Goal: Transaction & Acquisition: Obtain resource

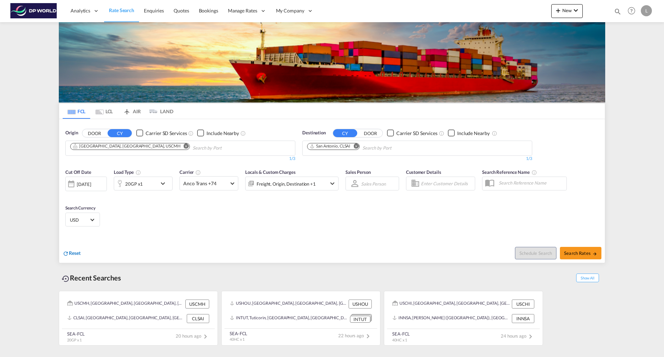
click at [79, 254] on span "Reset" at bounding box center [75, 253] width 12 height 6
click at [124, 145] on input "Chips input." at bounding box center [103, 148] width 66 height 11
type input "h"
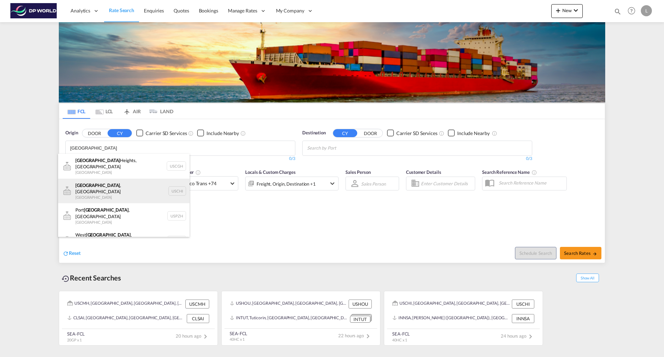
type input "[GEOGRAPHIC_DATA]"
click at [99, 184] on div "[GEOGRAPHIC_DATA] , IL United States USCHI" at bounding box center [123, 191] width 131 height 25
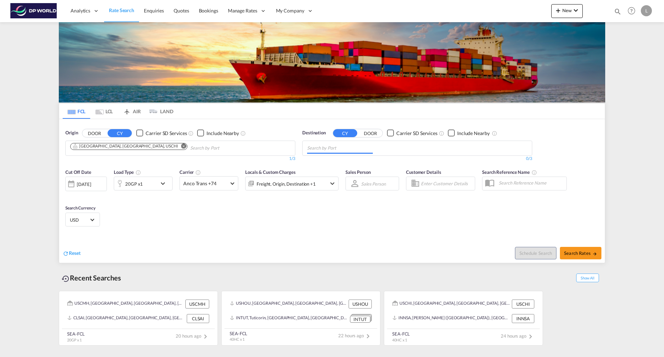
click at [364, 144] on input "Chips input." at bounding box center [340, 148] width 66 height 11
type input "[GEOGRAPHIC_DATA]"
click at [326, 185] on div "[GEOGRAPHIC_DATA] [GEOGRAPHIC_DATA] NLRTM" at bounding box center [360, 195] width 131 height 21
click at [161, 181] on md-icon "icon-chevron-down" at bounding box center [165, 183] width 12 height 8
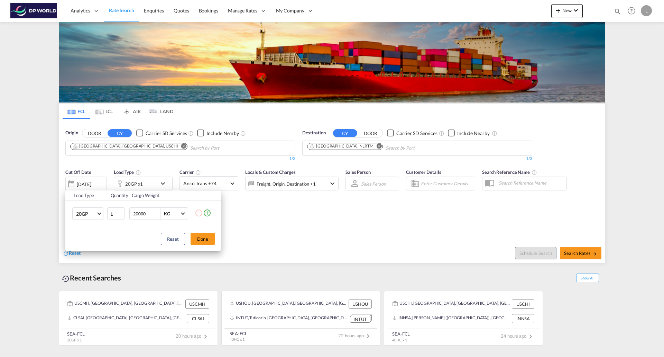
click at [204, 212] on md-icon "icon-plus-circle-outline" at bounding box center [207, 213] width 8 height 8
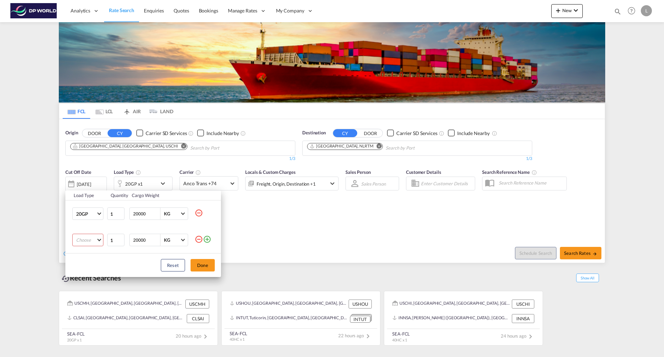
click at [98, 238] on md-select "Choose 20GP 40GP 40HC 45HC 20RE 40RE 40HR 20OT 40OT 20FR 40FR 40NR 20NR 45S 20T…" at bounding box center [87, 240] width 31 height 12
click at [85, 270] on div "40HC" at bounding box center [82, 273] width 12 height 6
click at [206, 268] on button "Done" at bounding box center [203, 265] width 24 height 12
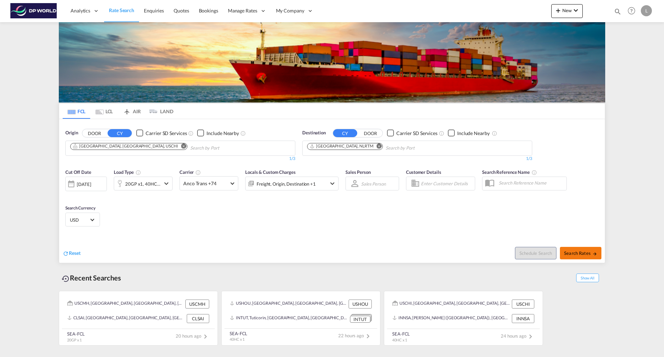
click at [576, 255] on span "Search Rates" at bounding box center [580, 253] width 33 height 6
type input "USCHI to NLRTM / [DATE]"
